Goal: Transaction & Acquisition: Purchase product/service

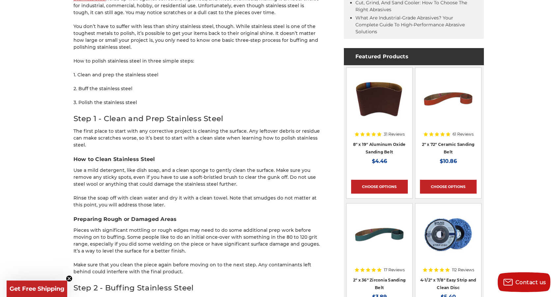
scroll to position [385, 0]
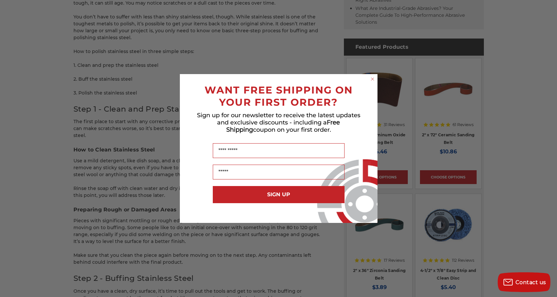
click at [370, 80] on circle "Close dialog" at bounding box center [372, 79] width 6 height 6
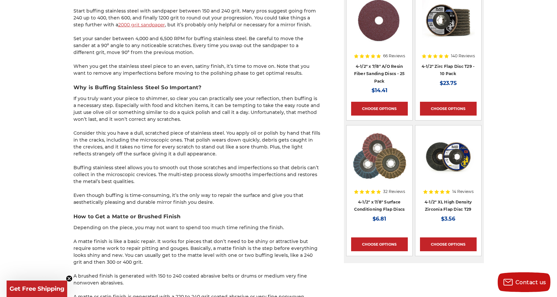
scroll to position [725, 0]
click at [72, 99] on div "home blog how to buff & polish stainless steel - a beginner’s guide How to Buff…" at bounding box center [279, 154] width 466 height 1615
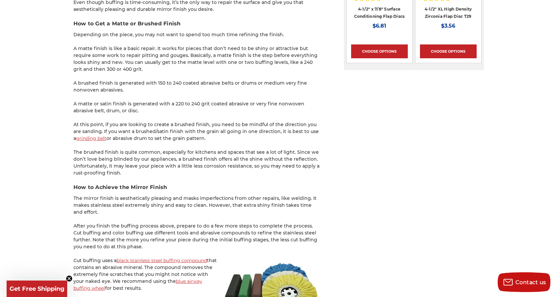
scroll to position [920, 0]
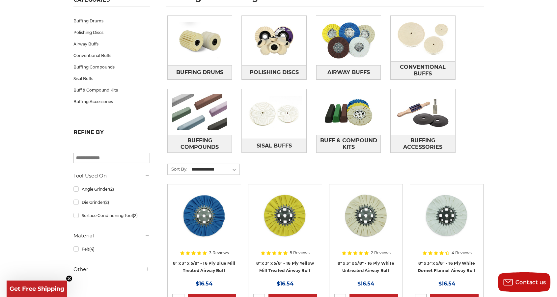
scroll to position [111, 0]
click at [102, 189] on link "Angle Grinder (2)" at bounding box center [111, 189] width 76 height 12
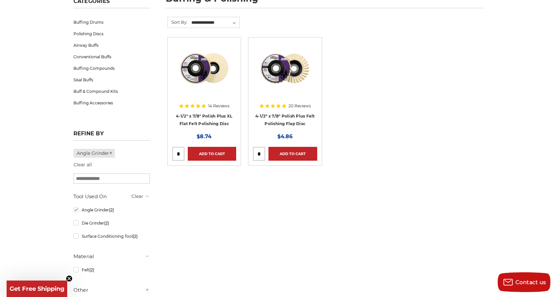
scroll to position [143, 0]
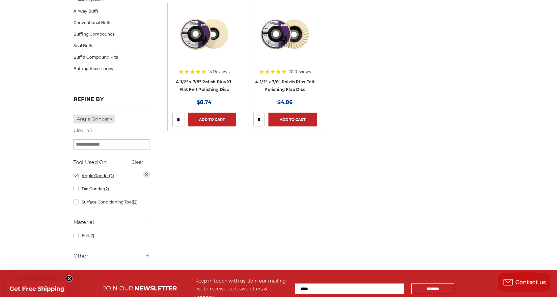
click at [81, 177] on link "Angle Grinder (2)" at bounding box center [111, 176] width 76 height 12
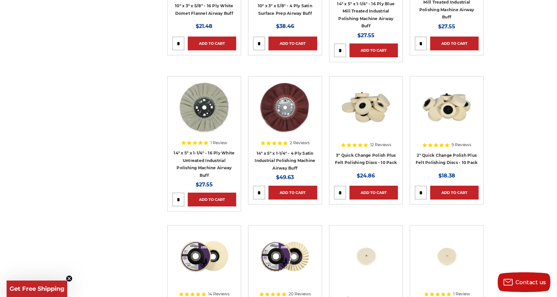
scroll to position [505, 0]
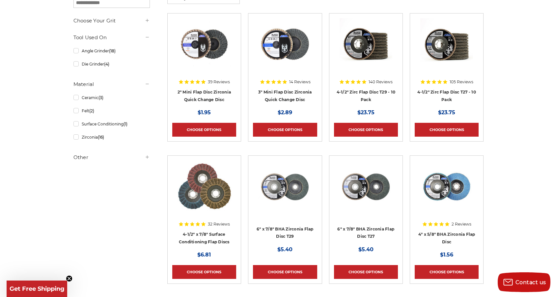
scroll to position [128, 0]
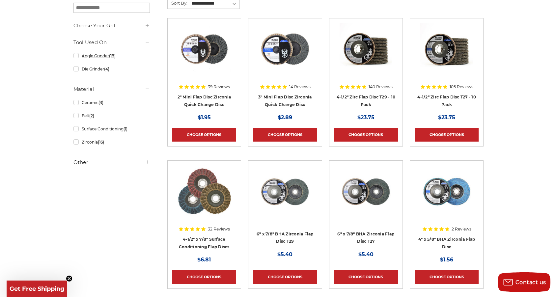
click at [76, 57] on link "Angle Grinder (18)" at bounding box center [111, 56] width 76 height 12
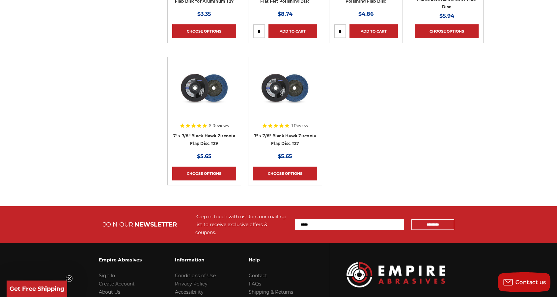
scroll to position [663, 0]
